Goal: Manage account settings

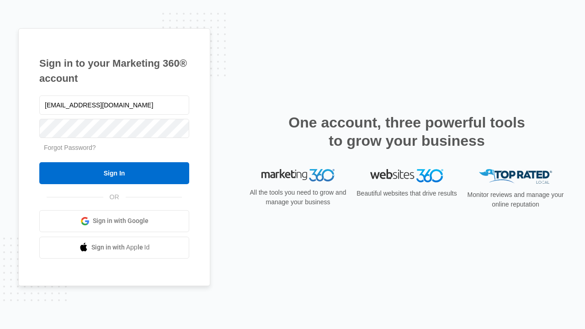
type input "dankie614@gmail.com"
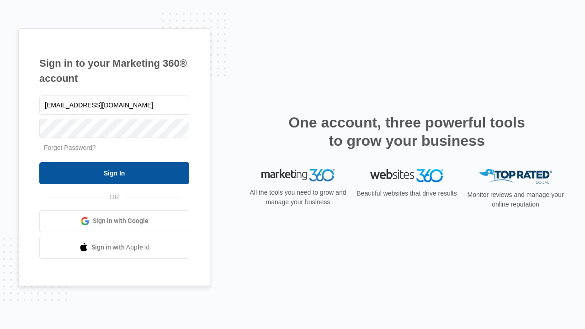
click at [114, 173] on input "Sign In" at bounding box center [114, 173] width 150 height 22
